Goal: Contribute content: Add original content to the website for others to see

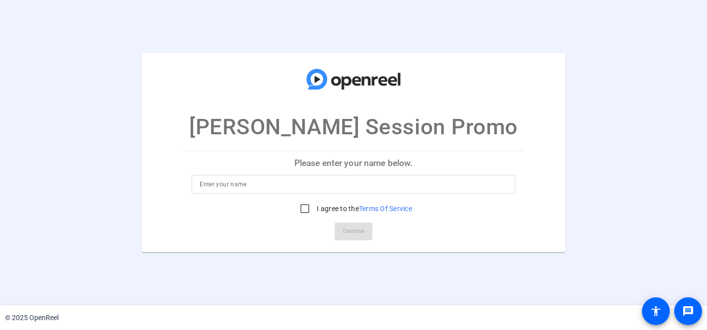
click at [340, 185] on input at bounding box center [353, 185] width 308 height 12
type input "[PERSON_NAME]"
click at [303, 209] on input "I agree to the Terms Of Service" at bounding box center [305, 209] width 20 height 20
checkbox input "true"
click at [360, 233] on span "Continue" at bounding box center [353, 231] width 22 height 15
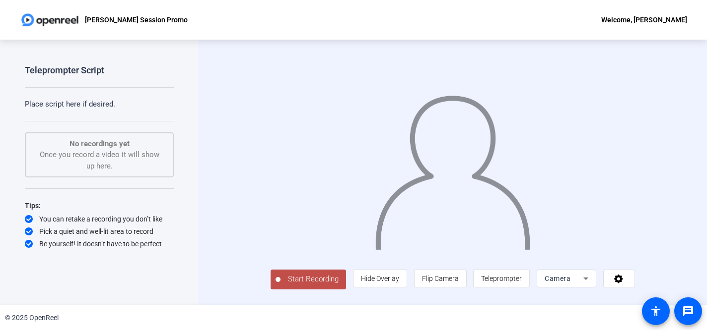
scroll to position [12, 0]
click at [592, 285] on icon at bounding box center [586, 279] width 12 height 12
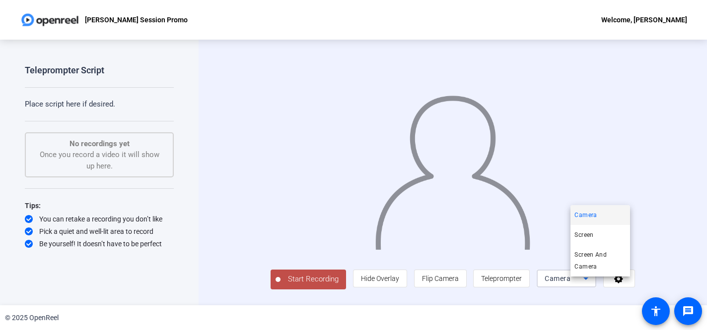
click at [357, 284] on div at bounding box center [353, 165] width 707 height 330
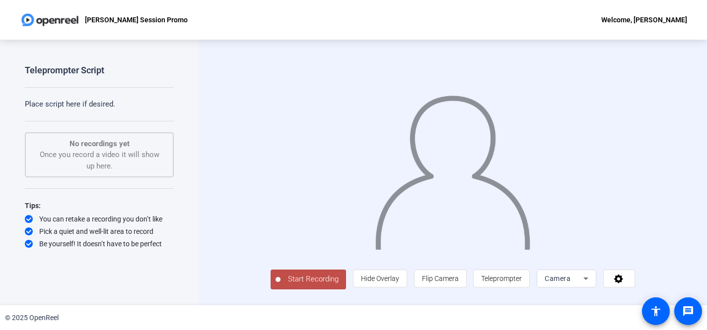
click at [287, 285] on span "Start Recording" at bounding box center [313, 279] width 66 height 11
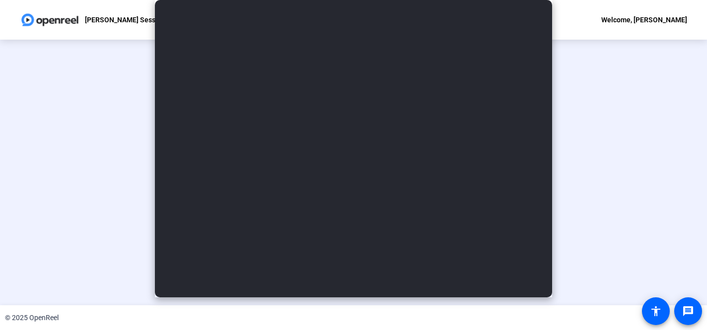
type input "Script"
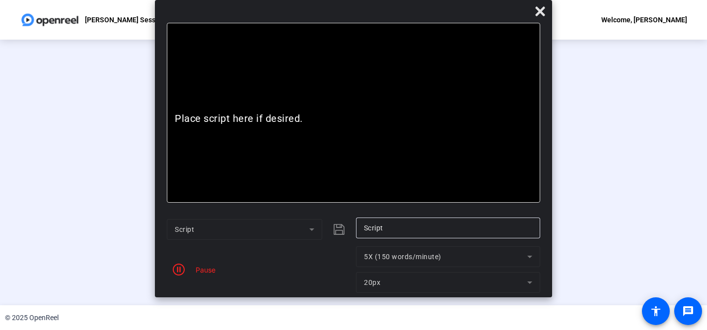
scroll to position [0, 0]
click at [543, 12] on icon at bounding box center [540, 11] width 12 height 12
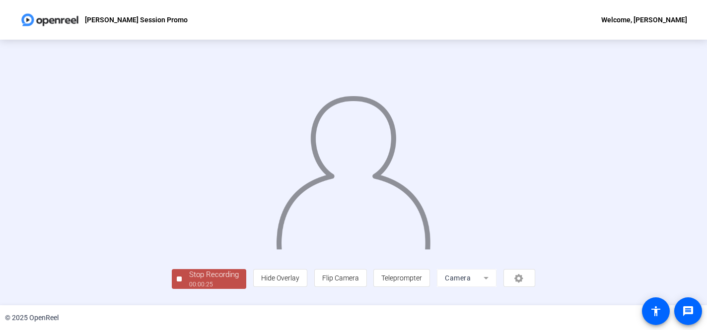
scroll to position [46, 0]
click at [189, 279] on div "Stop Recording" at bounding box center [214, 274] width 50 height 11
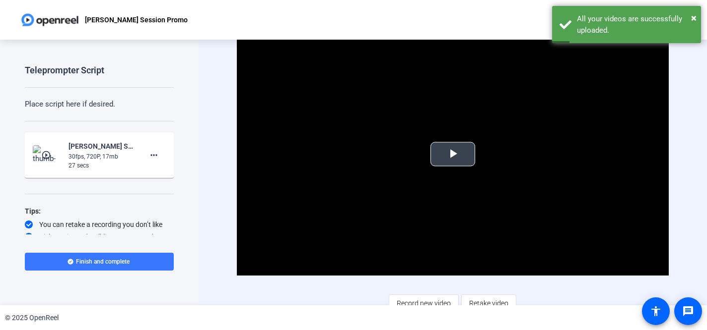
click at [453, 154] on span "Video Player" at bounding box center [453, 154] width 0 height 0
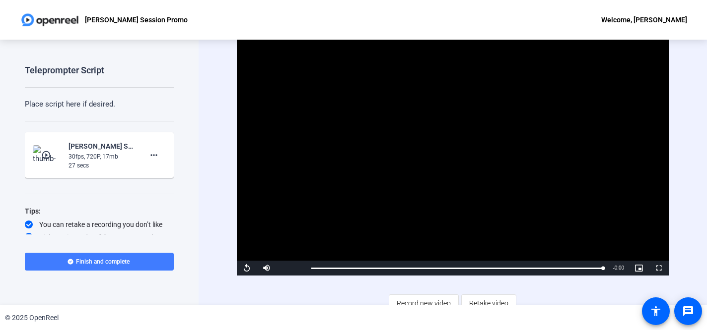
click at [112, 270] on span at bounding box center [99, 262] width 149 height 24
